Goal: Information Seeking & Learning: Learn about a topic

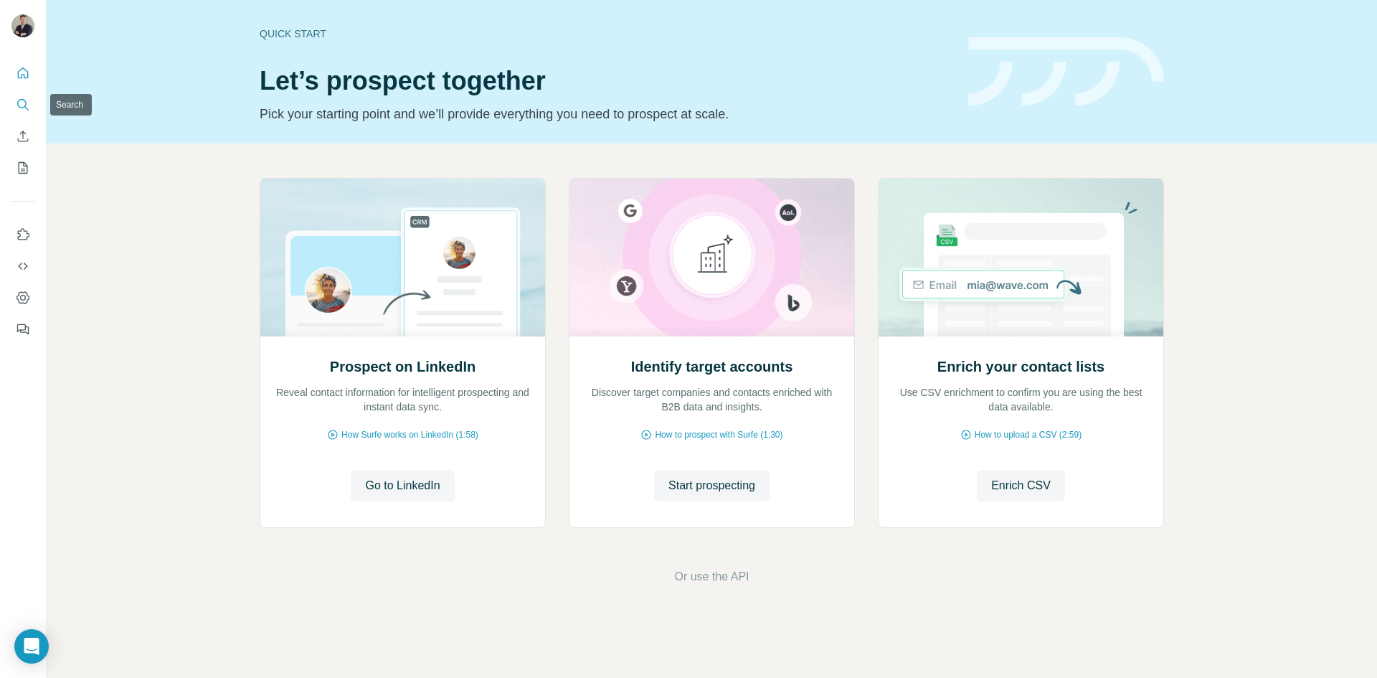
click at [11, 97] on button "Search" at bounding box center [22, 105] width 23 height 26
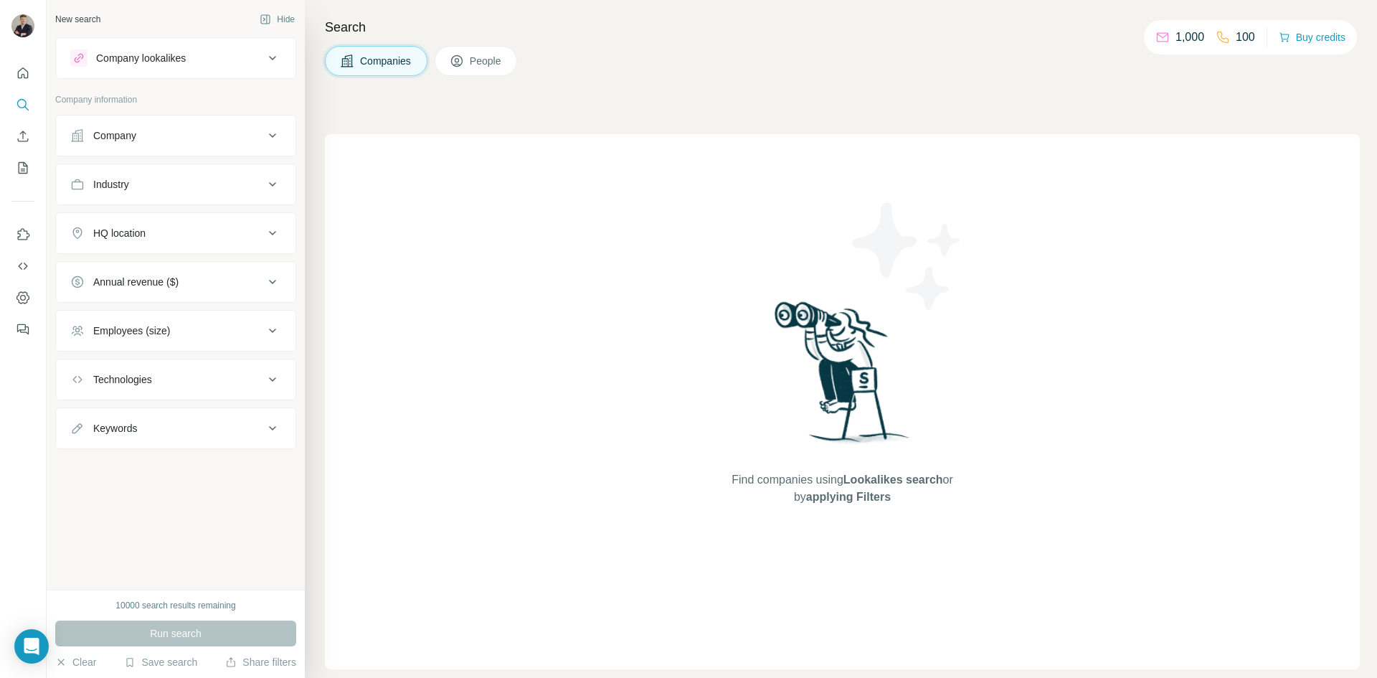
click at [469, 57] on button "People" at bounding box center [476, 61] width 83 height 30
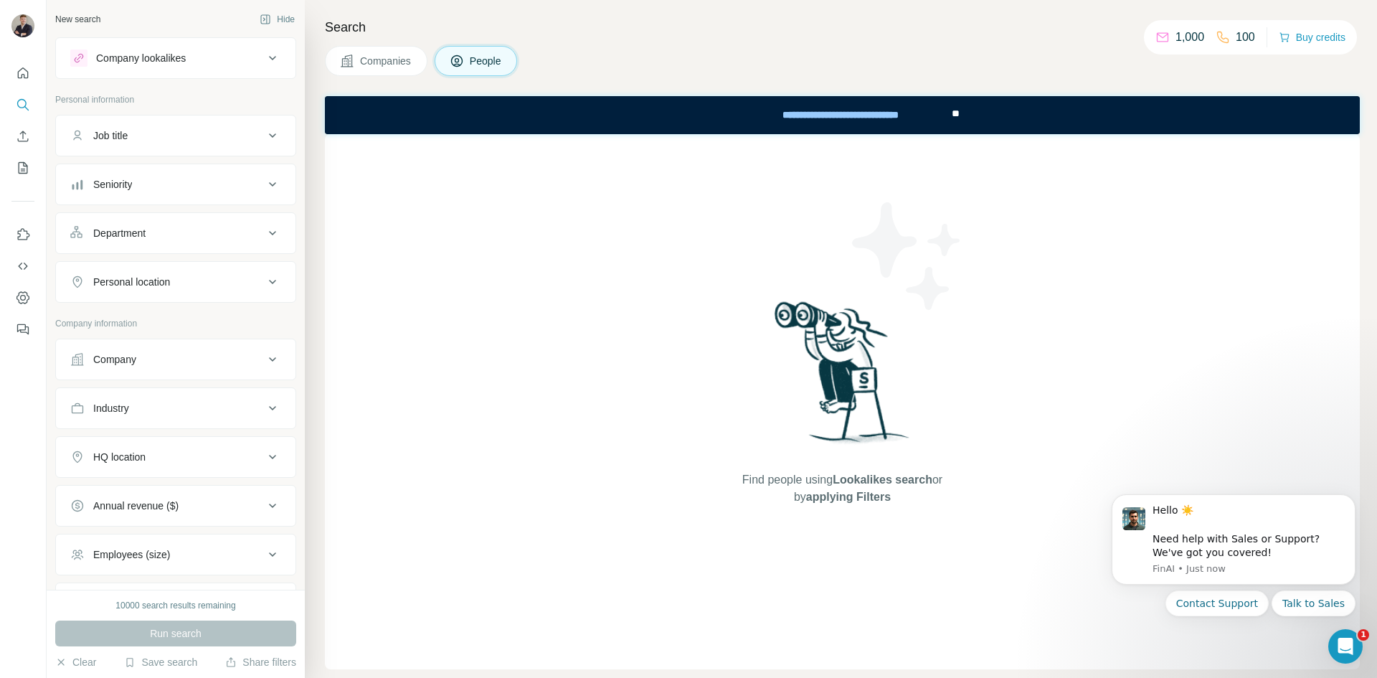
click at [492, 54] on span "People" at bounding box center [486, 61] width 33 height 14
click at [392, 69] on button "Companies" at bounding box center [376, 61] width 103 height 30
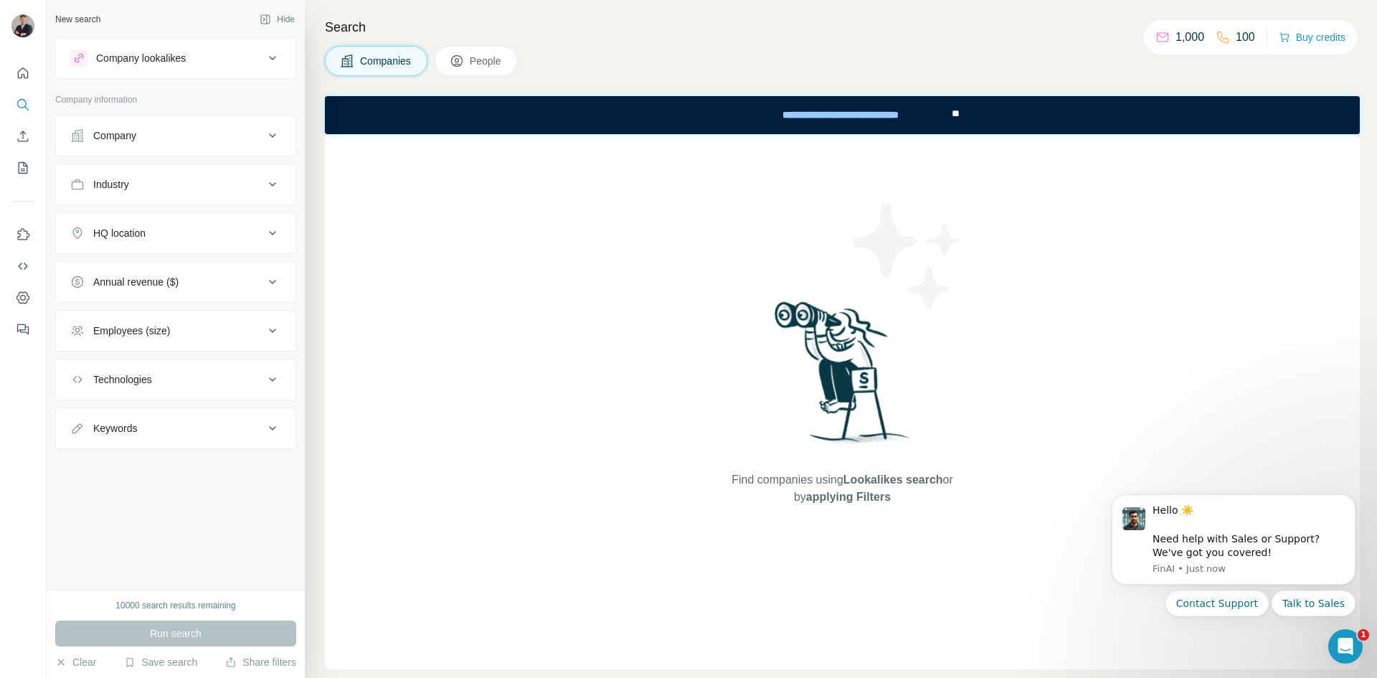
click at [275, 137] on icon at bounding box center [272, 135] width 17 height 17
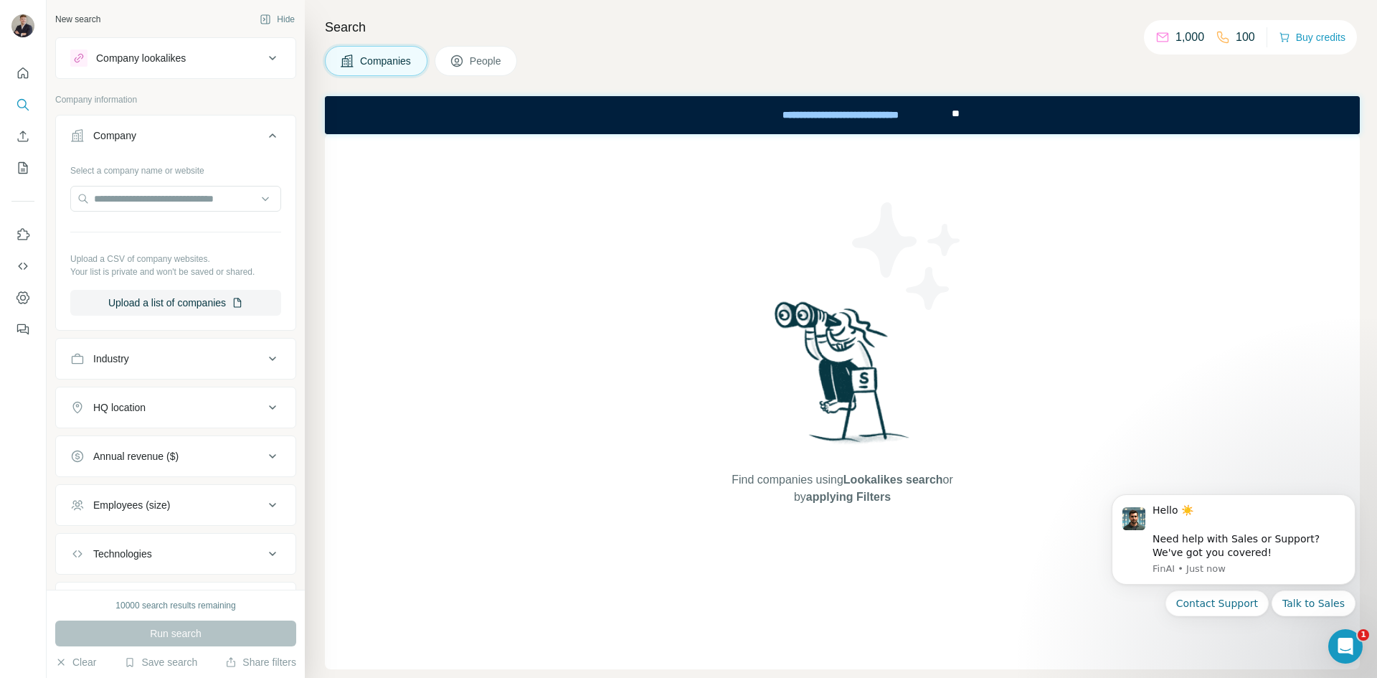
click at [267, 138] on icon at bounding box center [272, 135] width 17 height 17
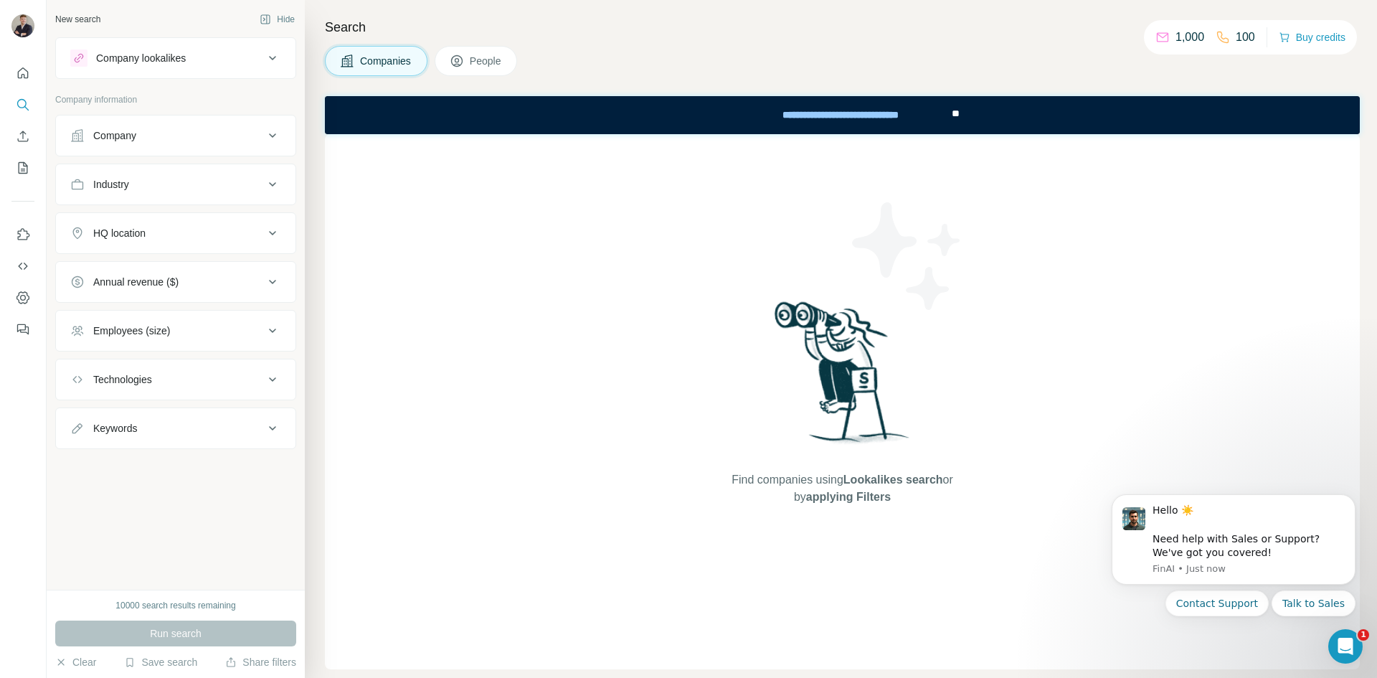
click at [499, 59] on span "People" at bounding box center [486, 61] width 33 height 14
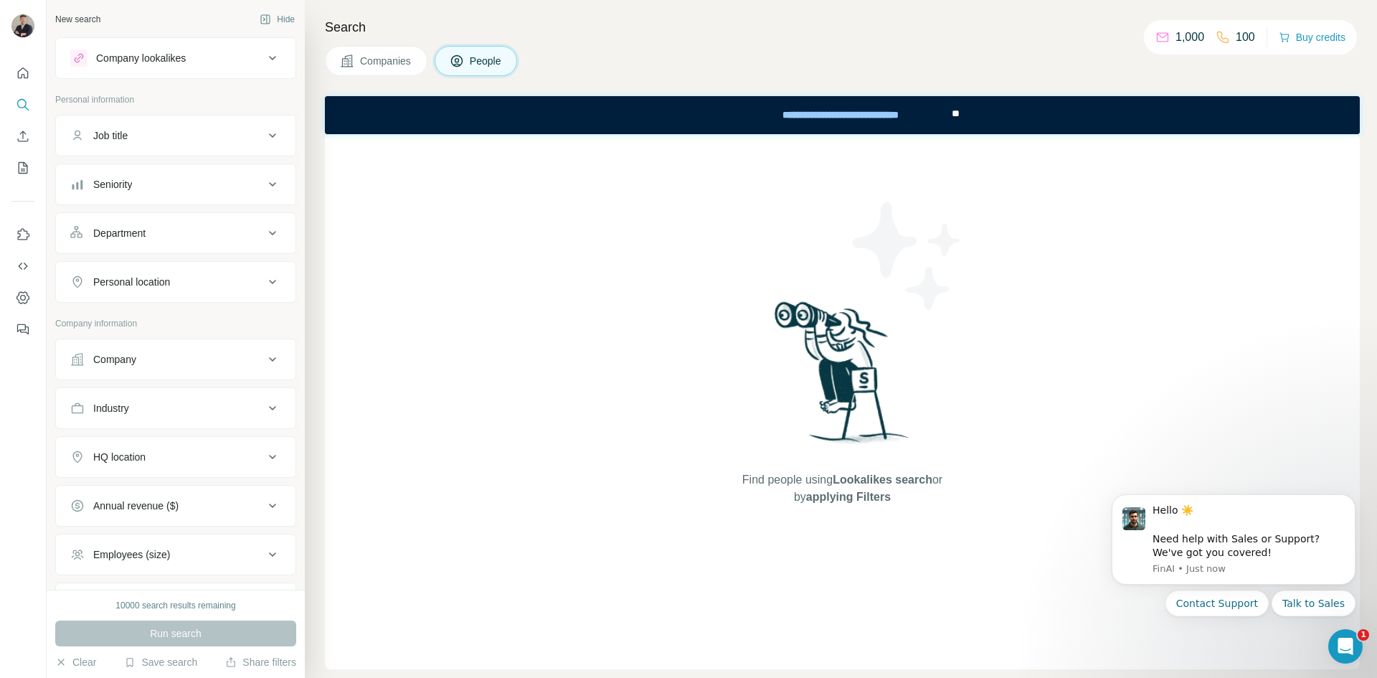
click at [264, 129] on icon at bounding box center [272, 135] width 17 height 17
click at [264, 54] on icon at bounding box center [272, 57] width 17 height 17
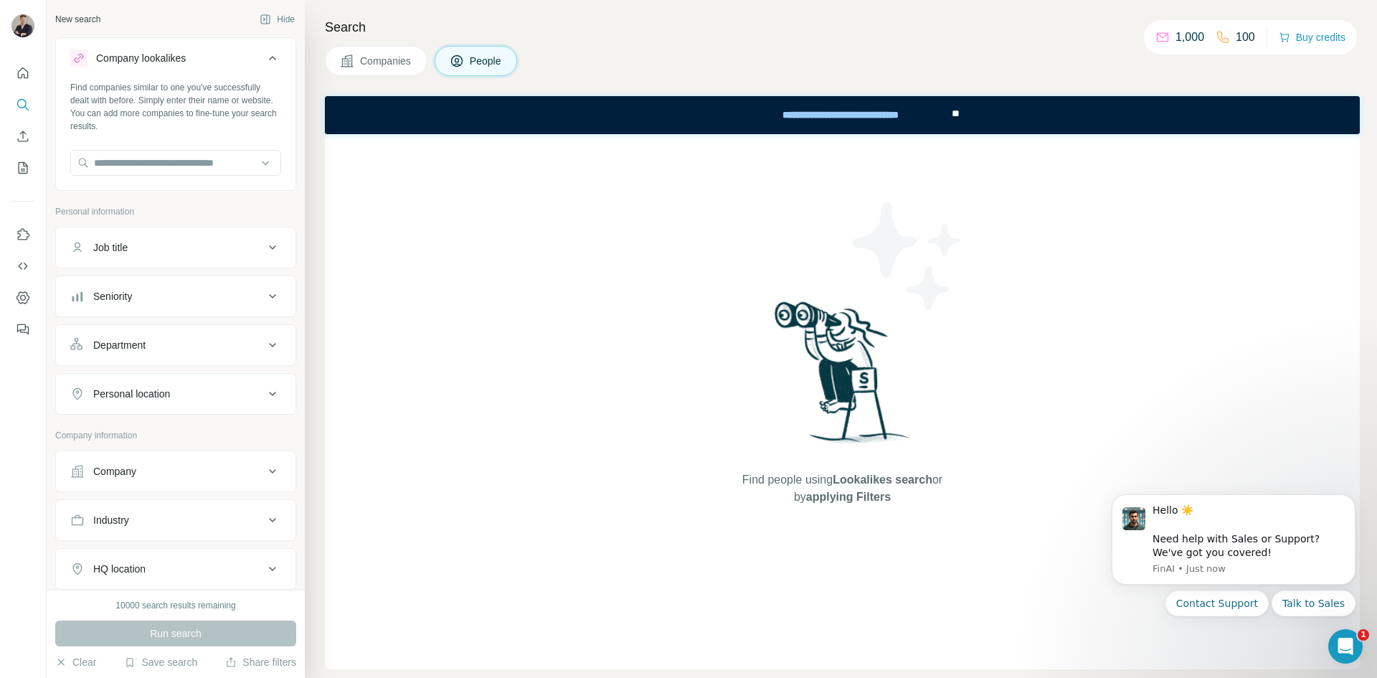
click at [264, 54] on icon at bounding box center [272, 57] width 17 height 17
